Goal: Navigation & Orientation: Find specific page/section

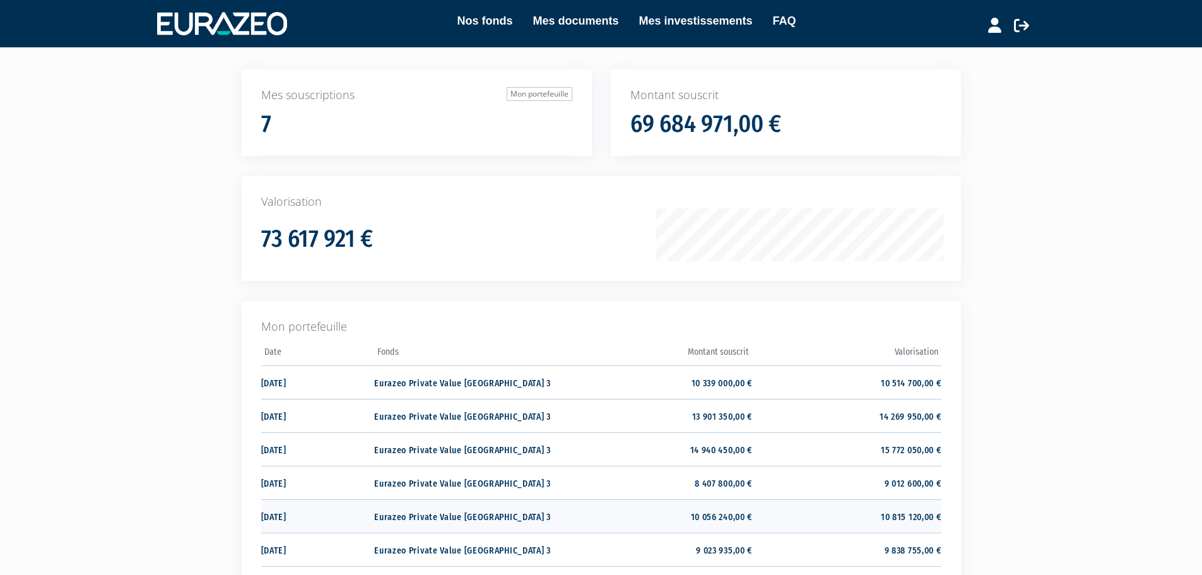
scroll to position [189, 0]
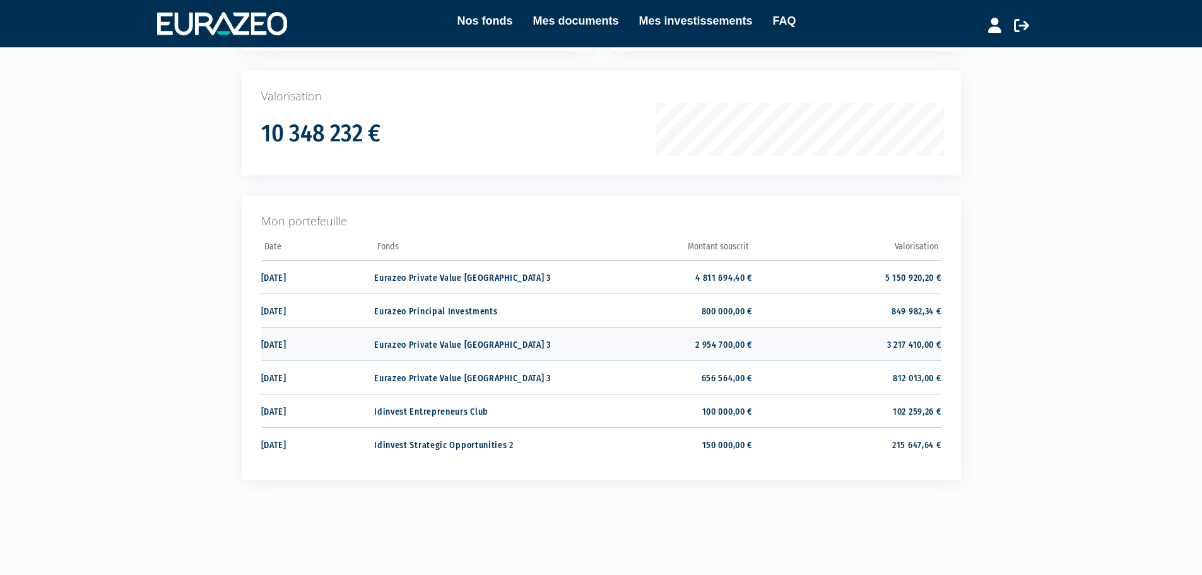
scroll to position [218, 0]
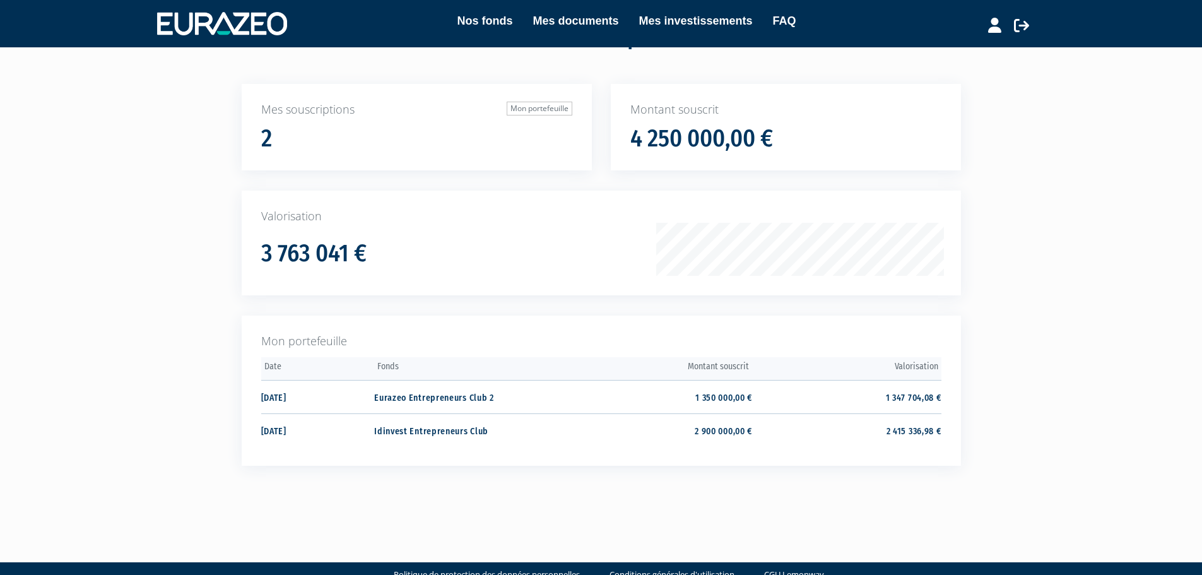
scroll to position [85, 0]
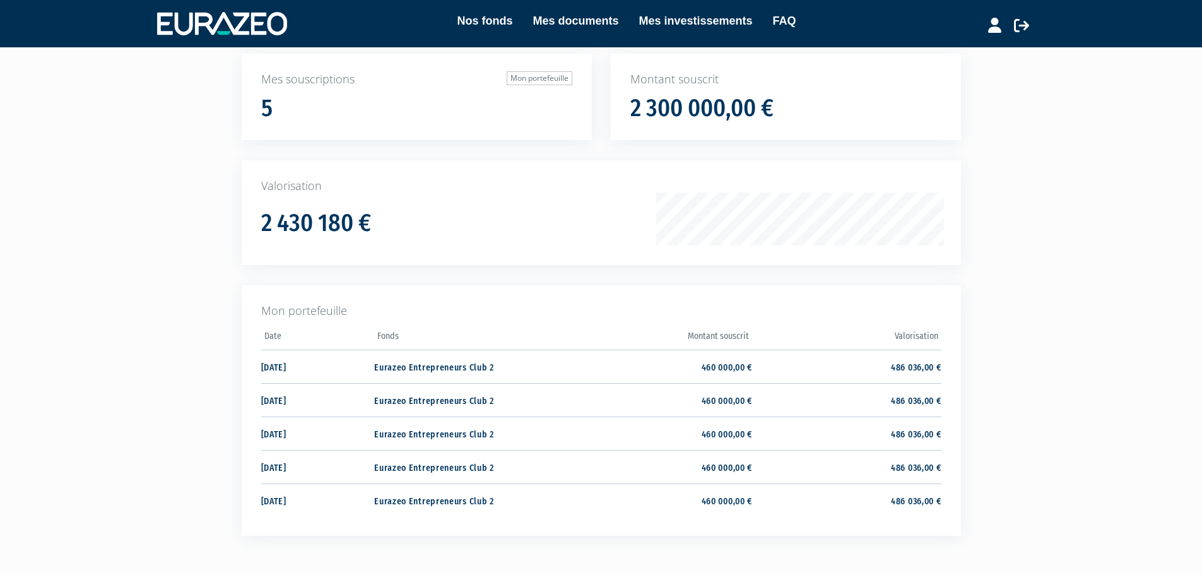
scroll to position [126, 0]
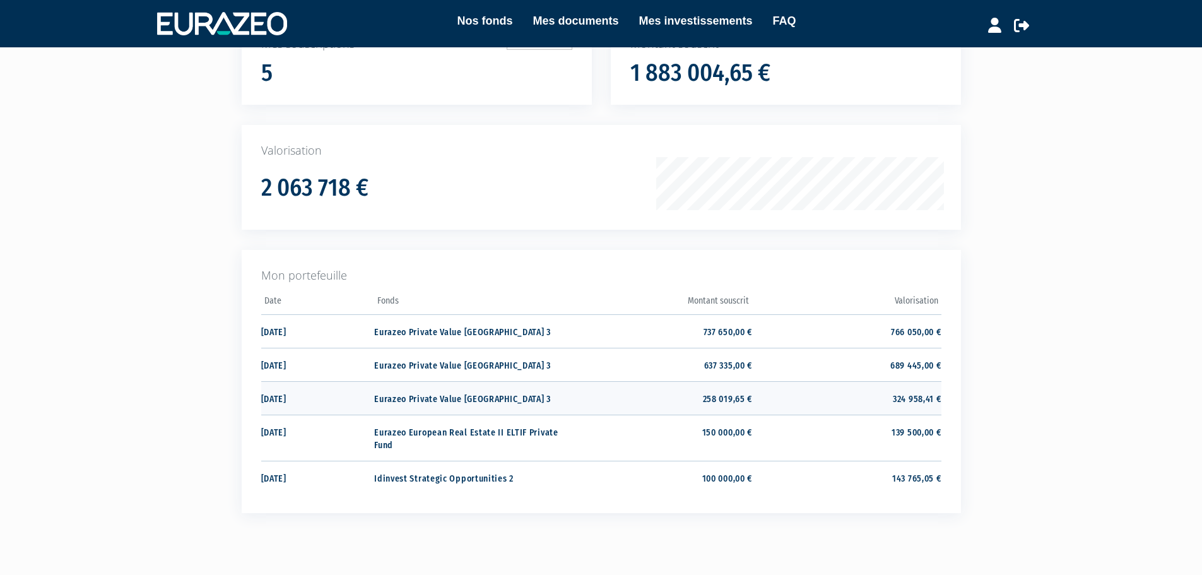
scroll to position [126, 0]
